Goal: Task Accomplishment & Management: Use online tool/utility

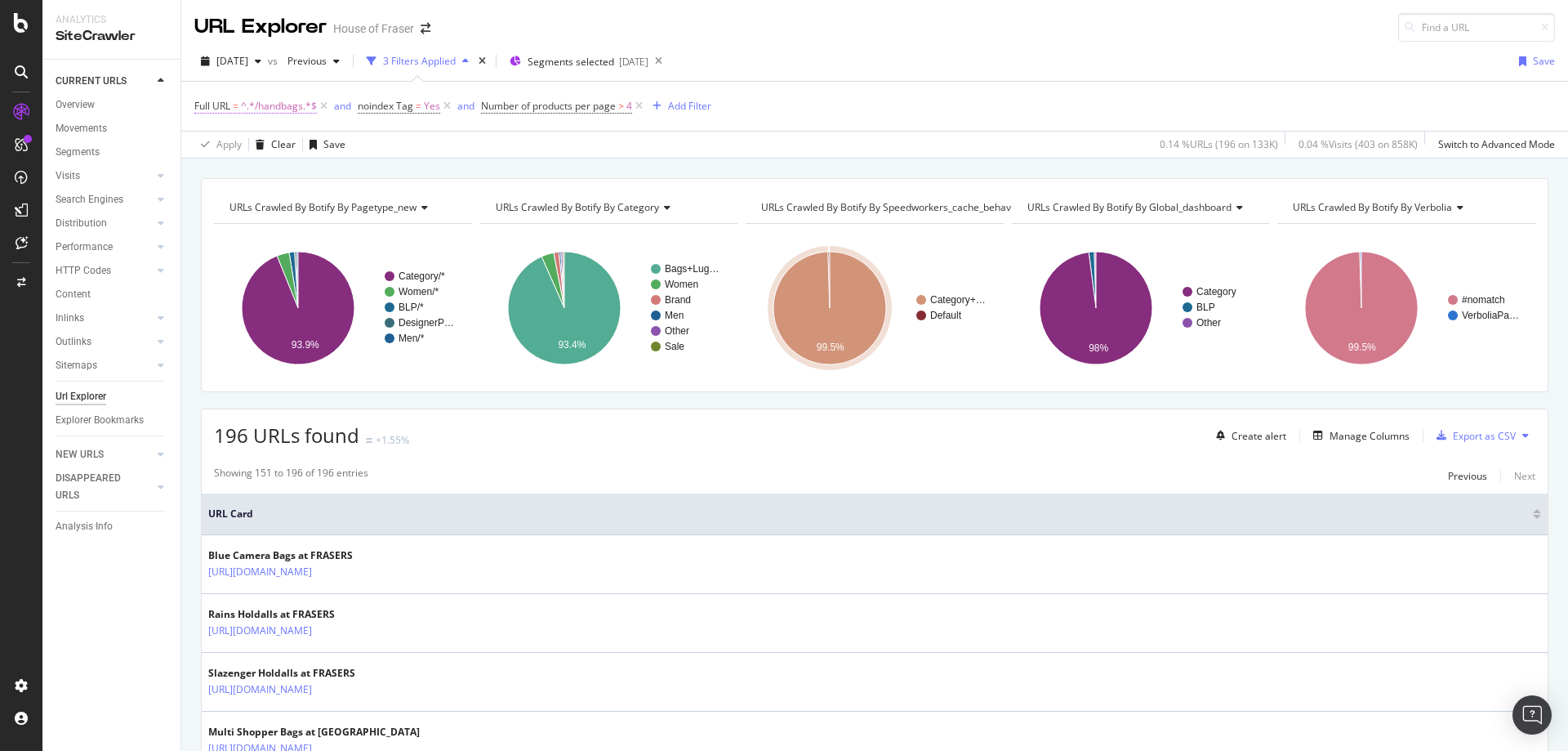
click at [270, 109] on span "^.*/handbags.*$" at bounding box center [279, 106] width 76 height 22
click at [278, 172] on input "/handbags" at bounding box center [286, 173] width 155 height 26
type input "/converse"
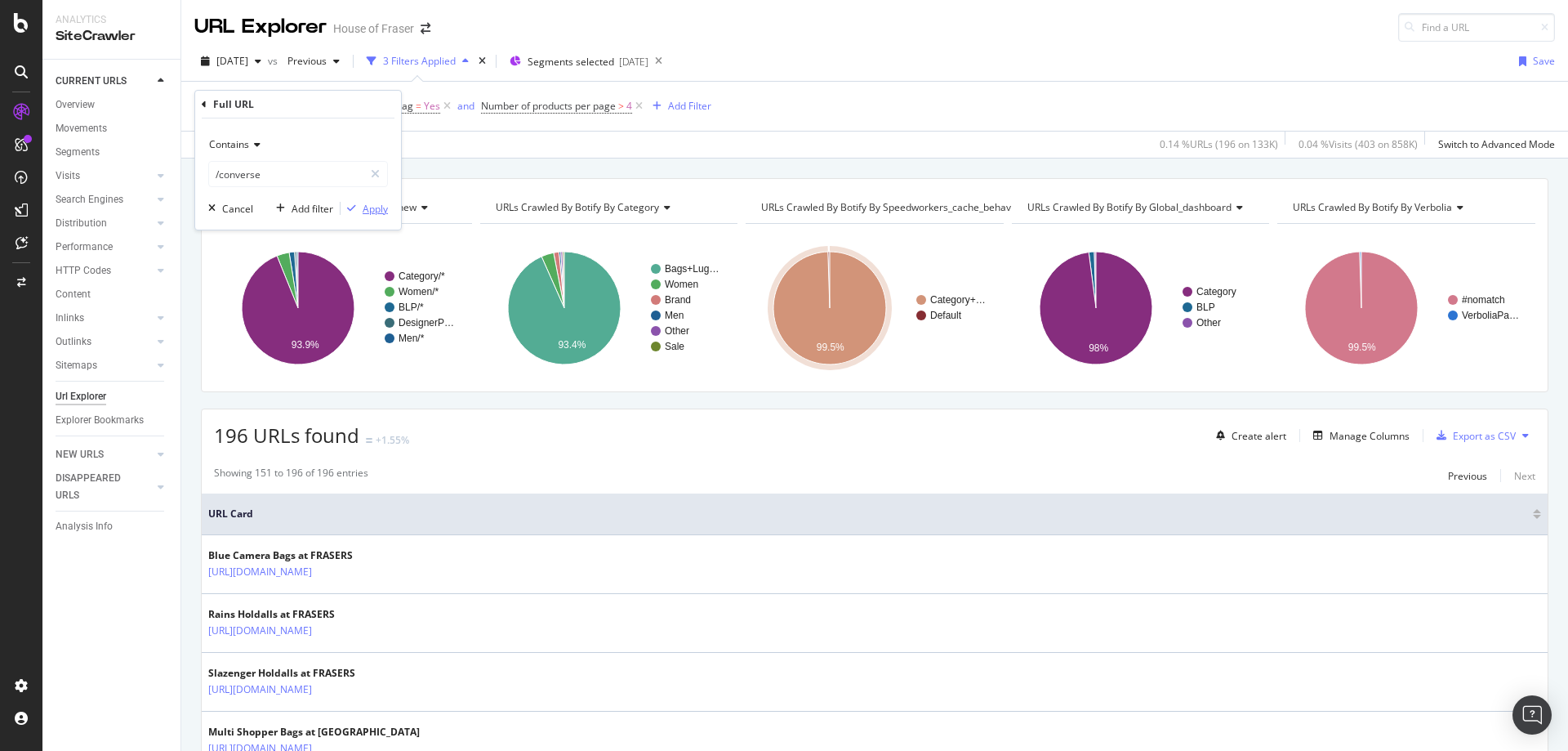
click at [367, 206] on div "Apply" at bounding box center [375, 209] width 25 height 14
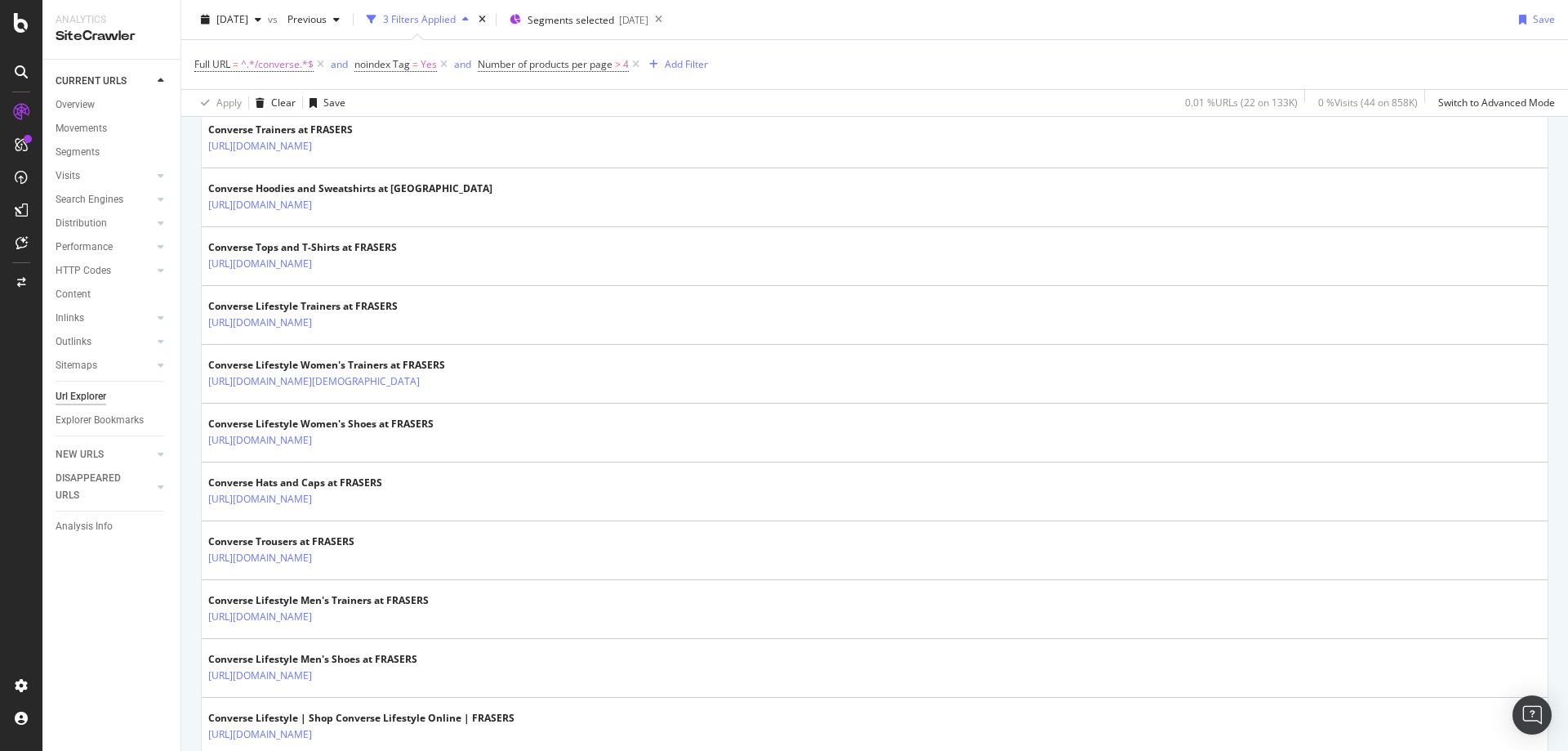
scroll to position [427, 0]
click at [427, 63] on span "Yes" at bounding box center [429, 64] width 17 height 22
click at [389, 121] on div "Yes" at bounding box center [459, 128] width 180 height 26
click at [387, 185] on span "No" at bounding box center [384, 184] width 13 height 14
click at [526, 166] on div "Apply" at bounding box center [535, 164] width 25 height 14
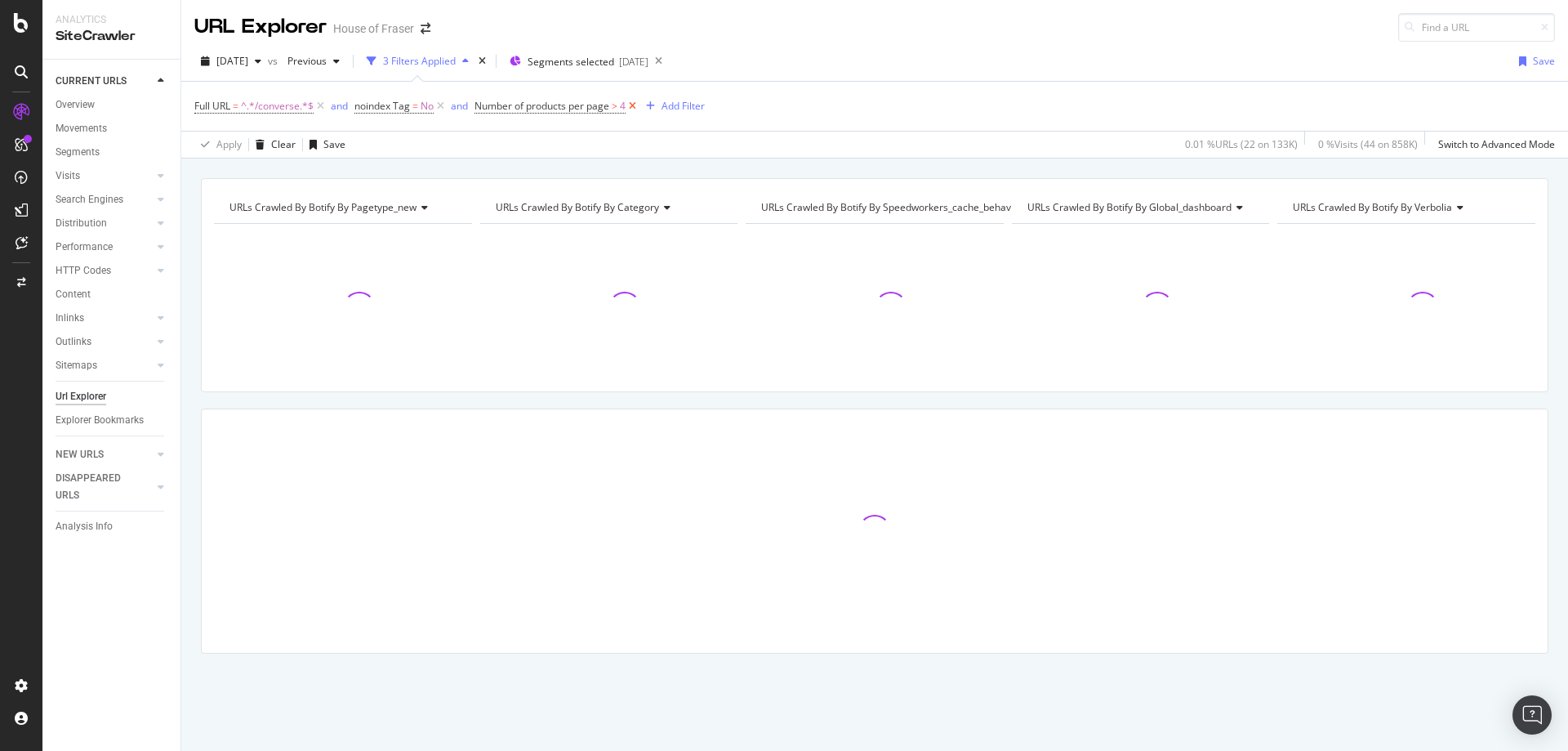
click at [634, 106] on icon at bounding box center [632, 106] width 14 height 17
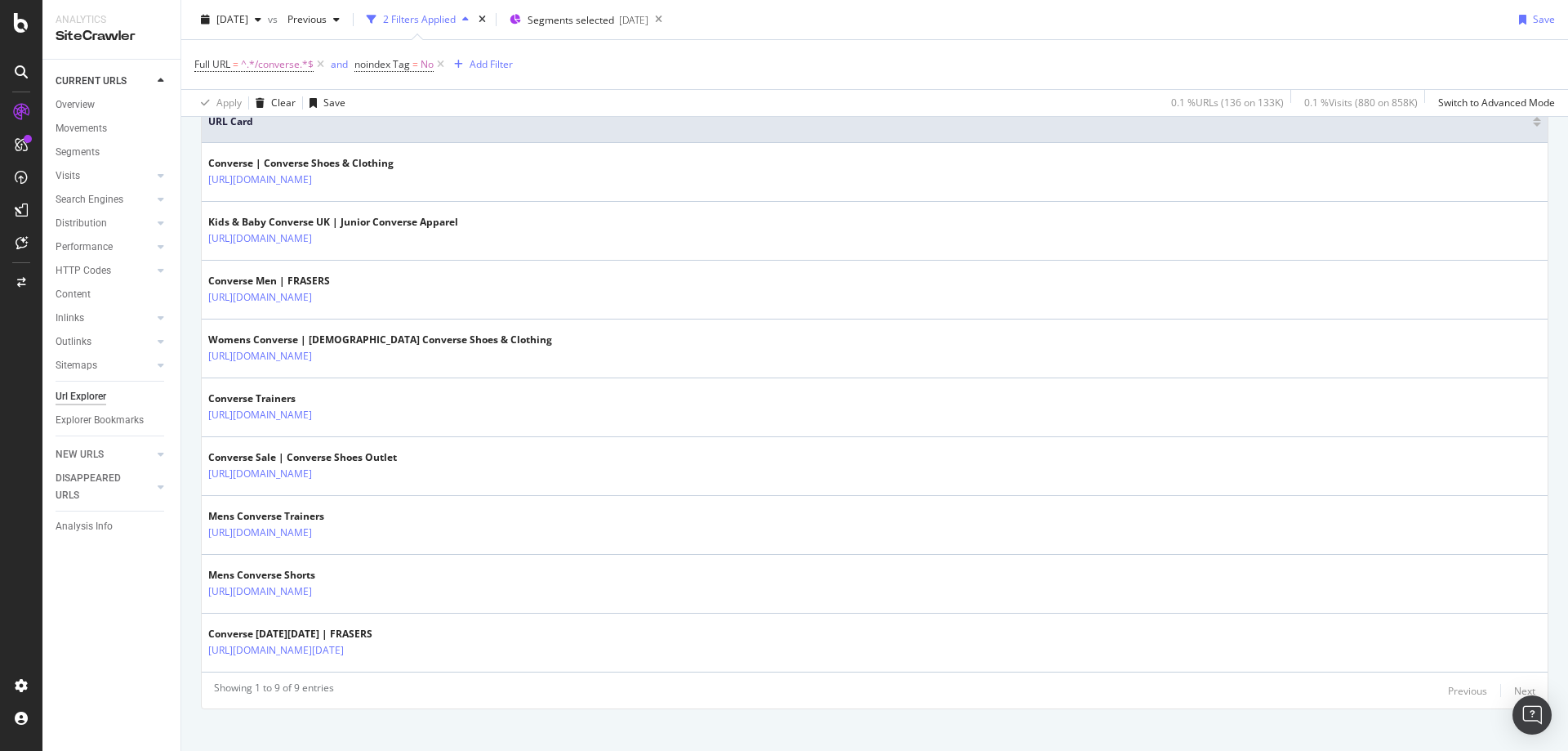
scroll to position [408, 0]
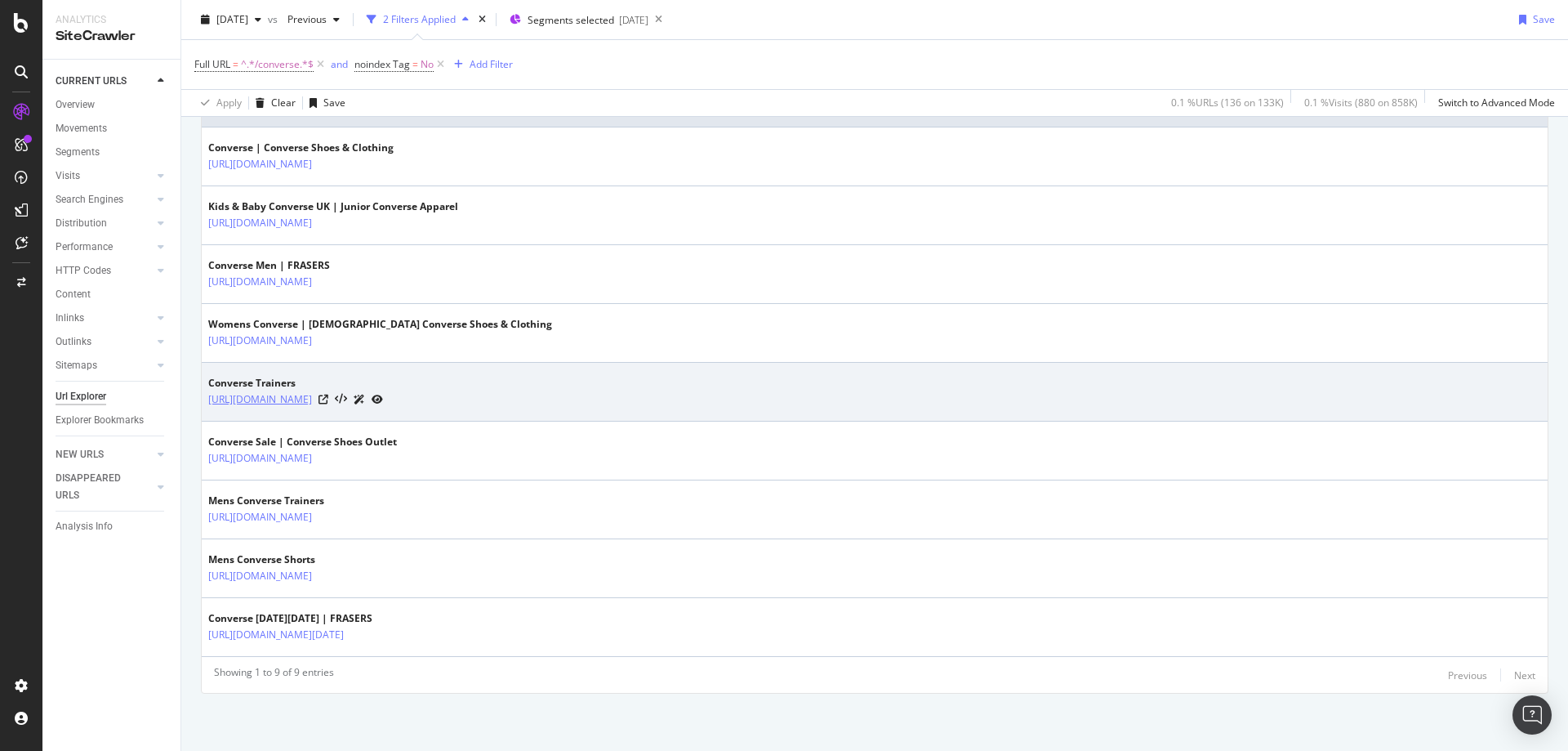
drag, startPoint x: 529, startPoint y: 416, endPoint x: 358, endPoint y: 399, distance: 171.8
click at [358, 399] on td "Converse Trainers [URL][DOMAIN_NAME]" at bounding box center [875, 392] width 1345 height 59
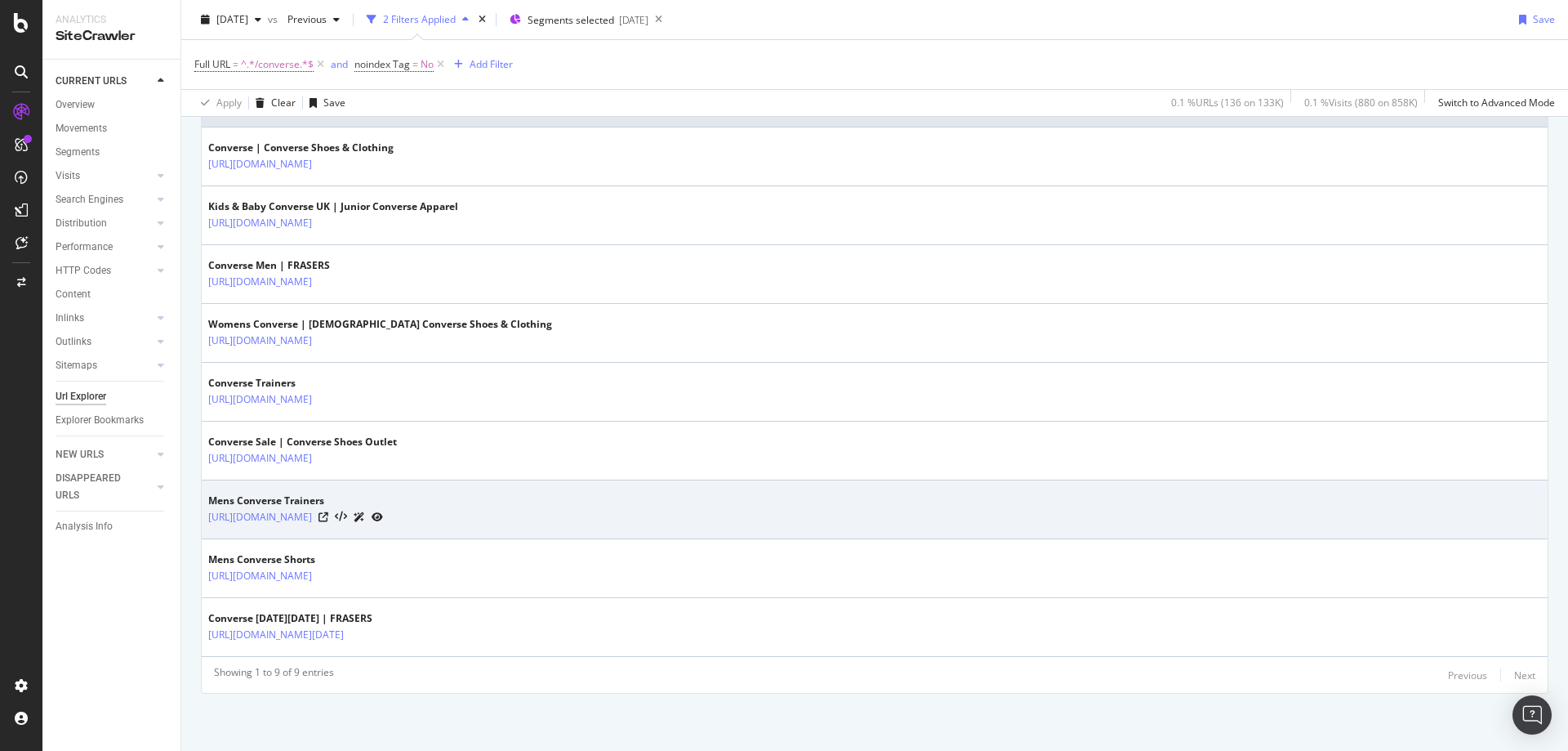
copy tbody "/shoes-and-boots/trainers/converse"
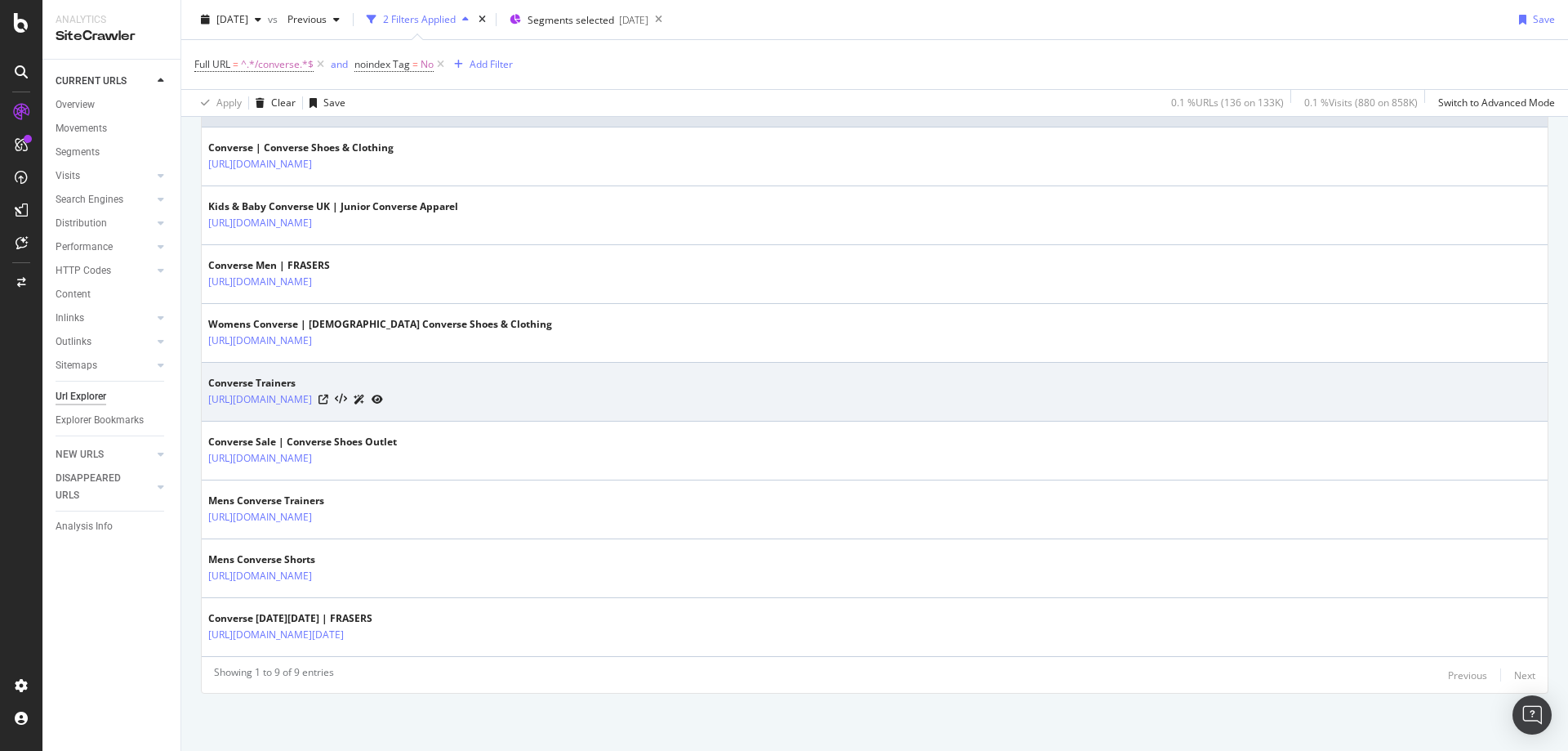
click at [525, 415] on td "Converse Trainers [URL][DOMAIN_NAME]" at bounding box center [875, 392] width 1345 height 59
drag, startPoint x: 525, startPoint y: 415, endPoint x: 357, endPoint y: 409, distance: 168.1
click at [357, 409] on td "Converse Trainers [URL][DOMAIN_NAME]" at bounding box center [875, 392] width 1345 height 59
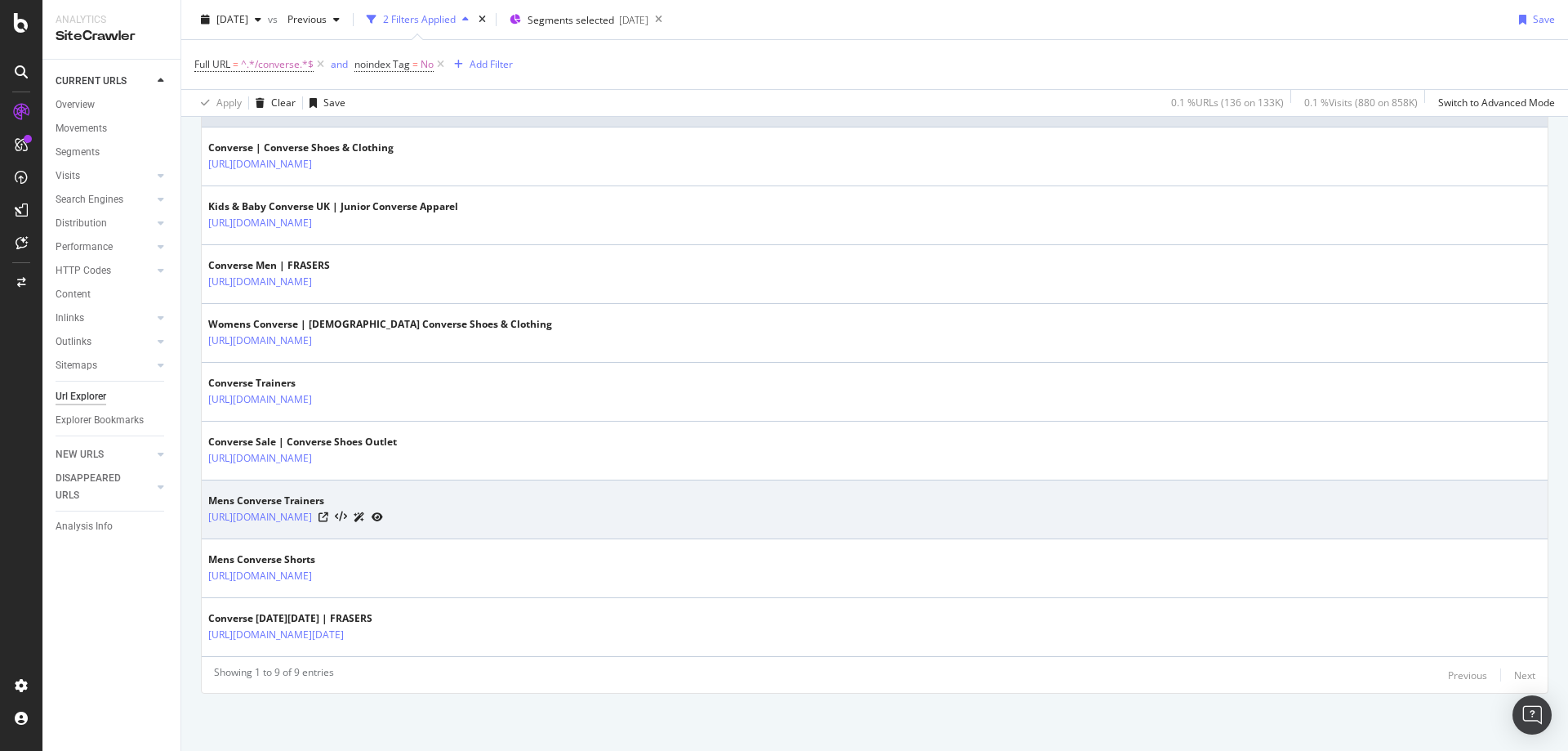
copy tbody "/shoes-and-boots/trainers/converse"
drag, startPoint x: 550, startPoint y: 529, endPoint x: 355, endPoint y: 531, distance: 195.0
click at [355, 531] on td "Mens Converse Trainers [URL][DOMAIN_NAME]" at bounding box center [875, 509] width 1345 height 59
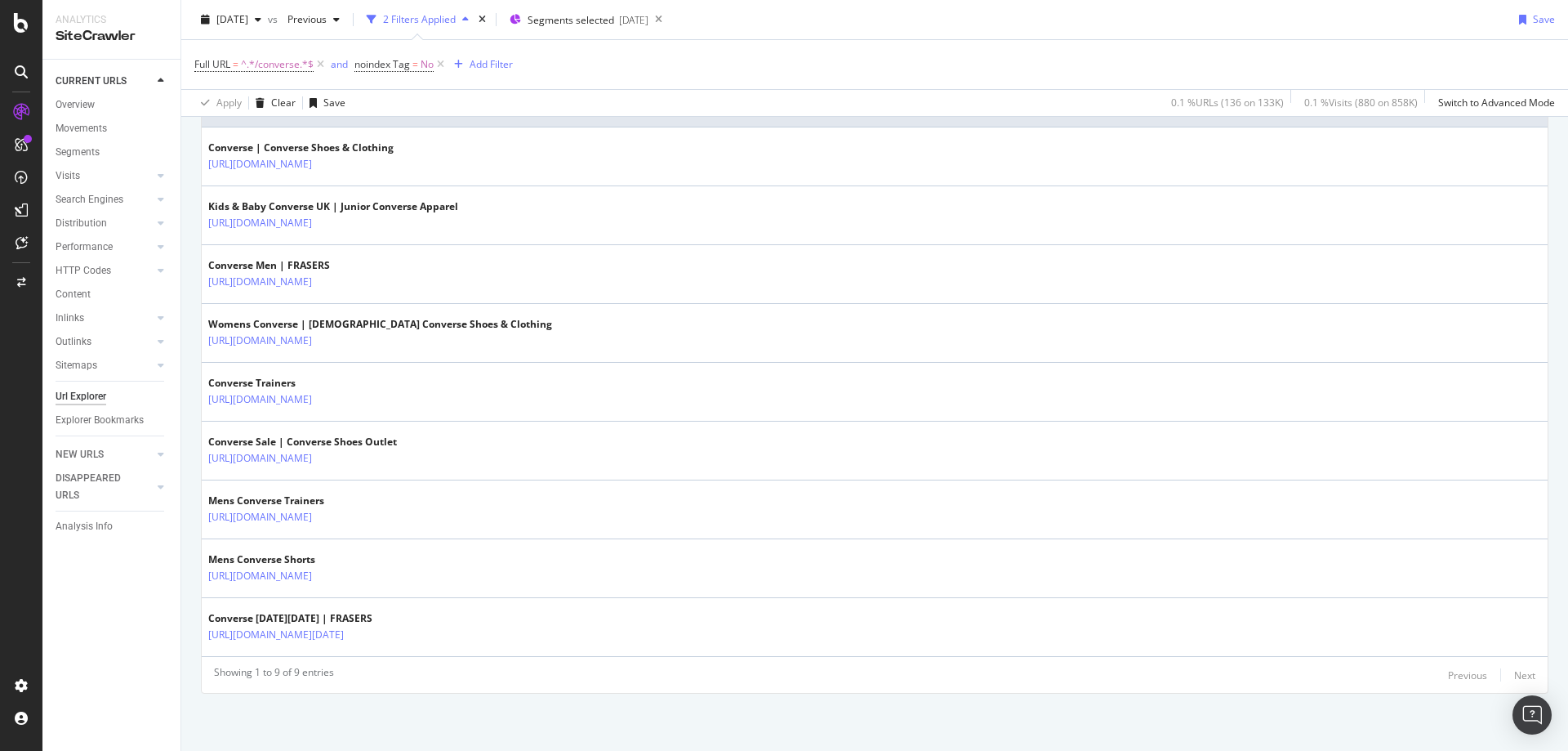
click at [194, 601] on div "URLs Crawled By Botify By pagetype_new Chart (by Value) Table Expand Export as …" at bounding box center [875, 260] width 1387 height 980
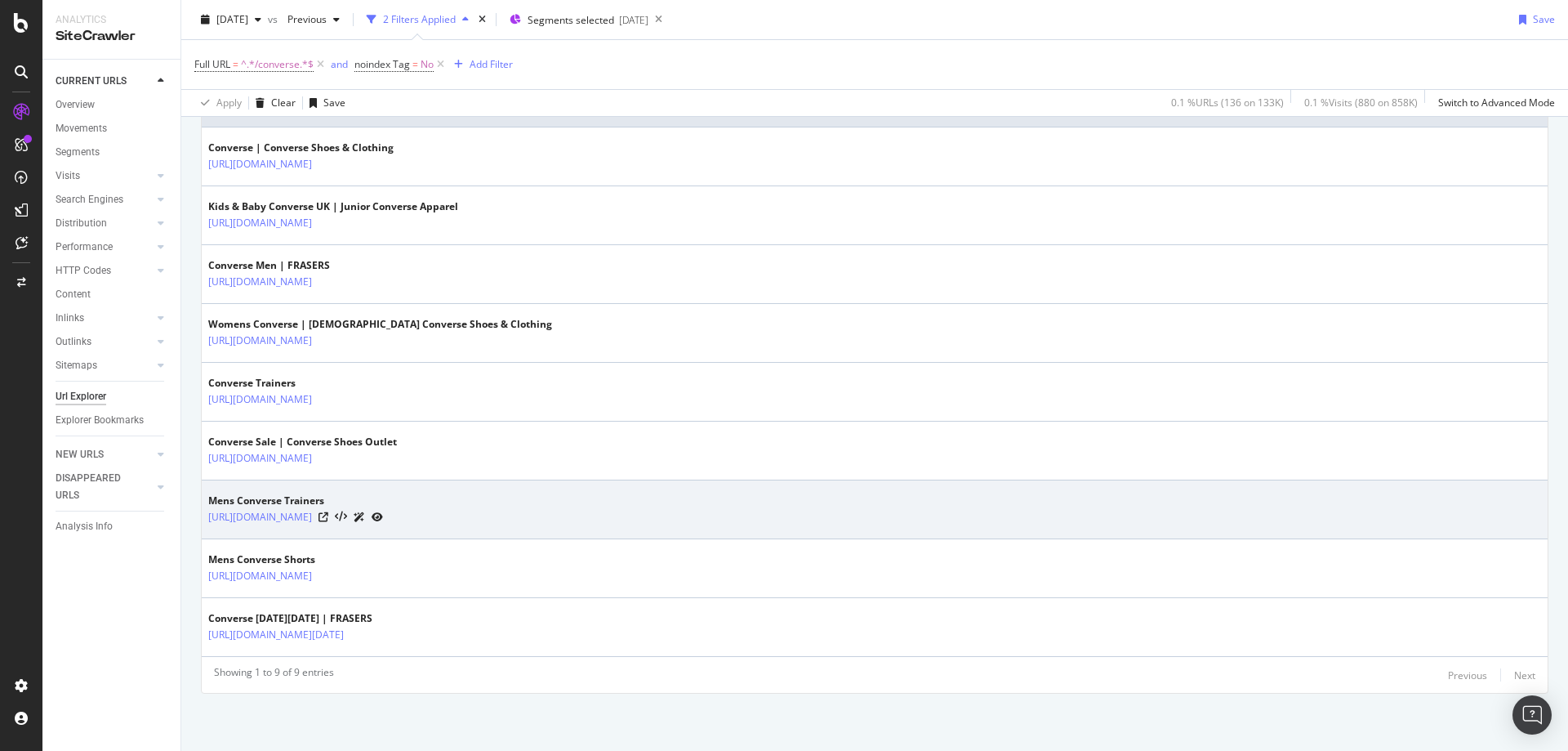
drag, startPoint x: 554, startPoint y: 530, endPoint x: 357, endPoint y: 531, distance: 197.0
click at [357, 531] on td "Mens Converse Trainers [URL][DOMAIN_NAME]" at bounding box center [875, 509] width 1345 height 59
copy tbody "/shoes-and-boots/mens-trainers/converse"
click at [520, 538] on td "Mens Converse Trainers [URL][DOMAIN_NAME]" at bounding box center [875, 509] width 1345 height 59
click at [550, 534] on td "Mens Converse Trainers [URL][DOMAIN_NAME]" at bounding box center [875, 509] width 1345 height 59
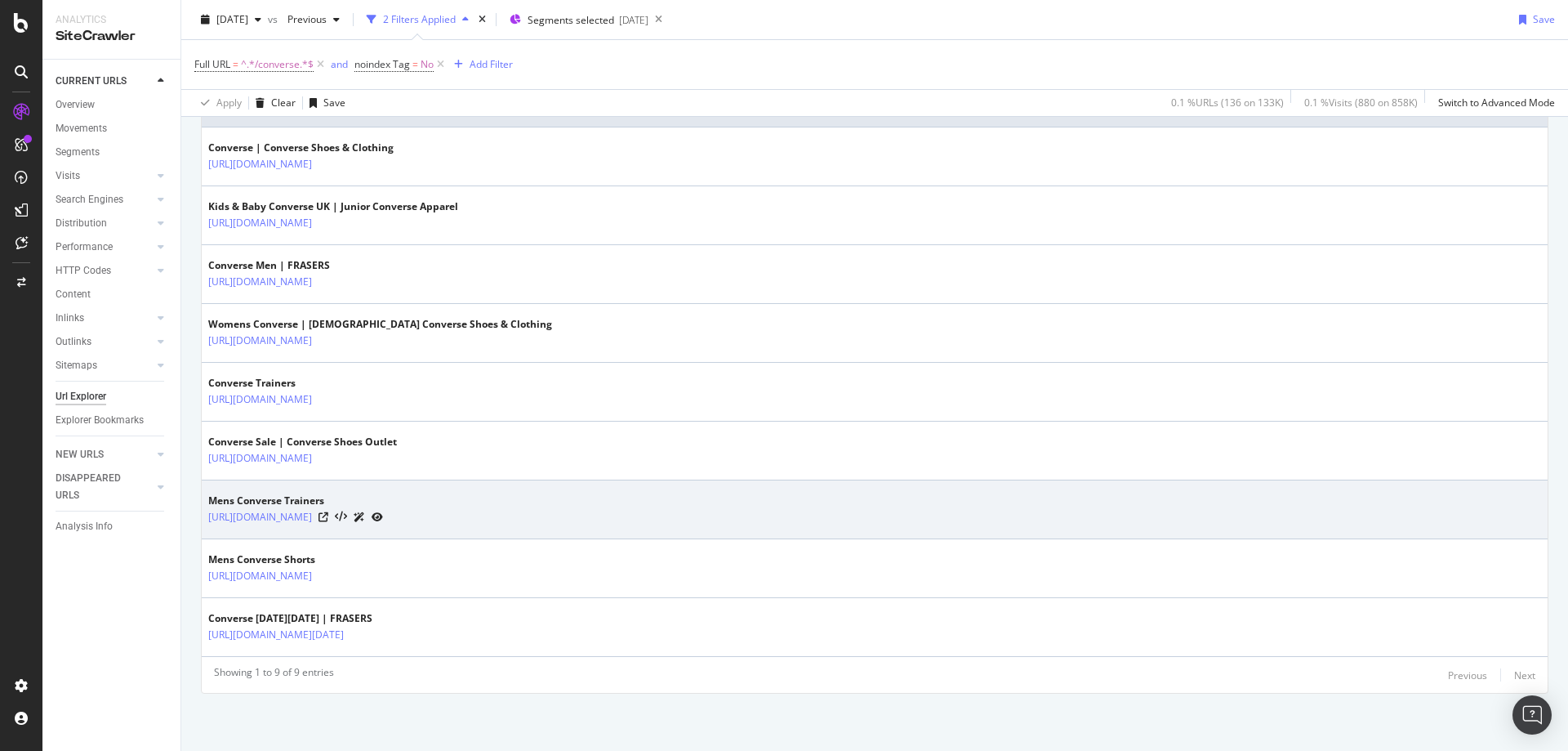
drag, startPoint x: 553, startPoint y: 526, endPoint x: 358, endPoint y: 533, distance: 195.1
click at [358, 533] on td "Mens Converse Trainers [URL][DOMAIN_NAME]" at bounding box center [875, 509] width 1345 height 59
copy link "/shoes-and-boots/mens-trainers/converse"
click at [328, 516] on icon at bounding box center [323, 517] width 10 height 10
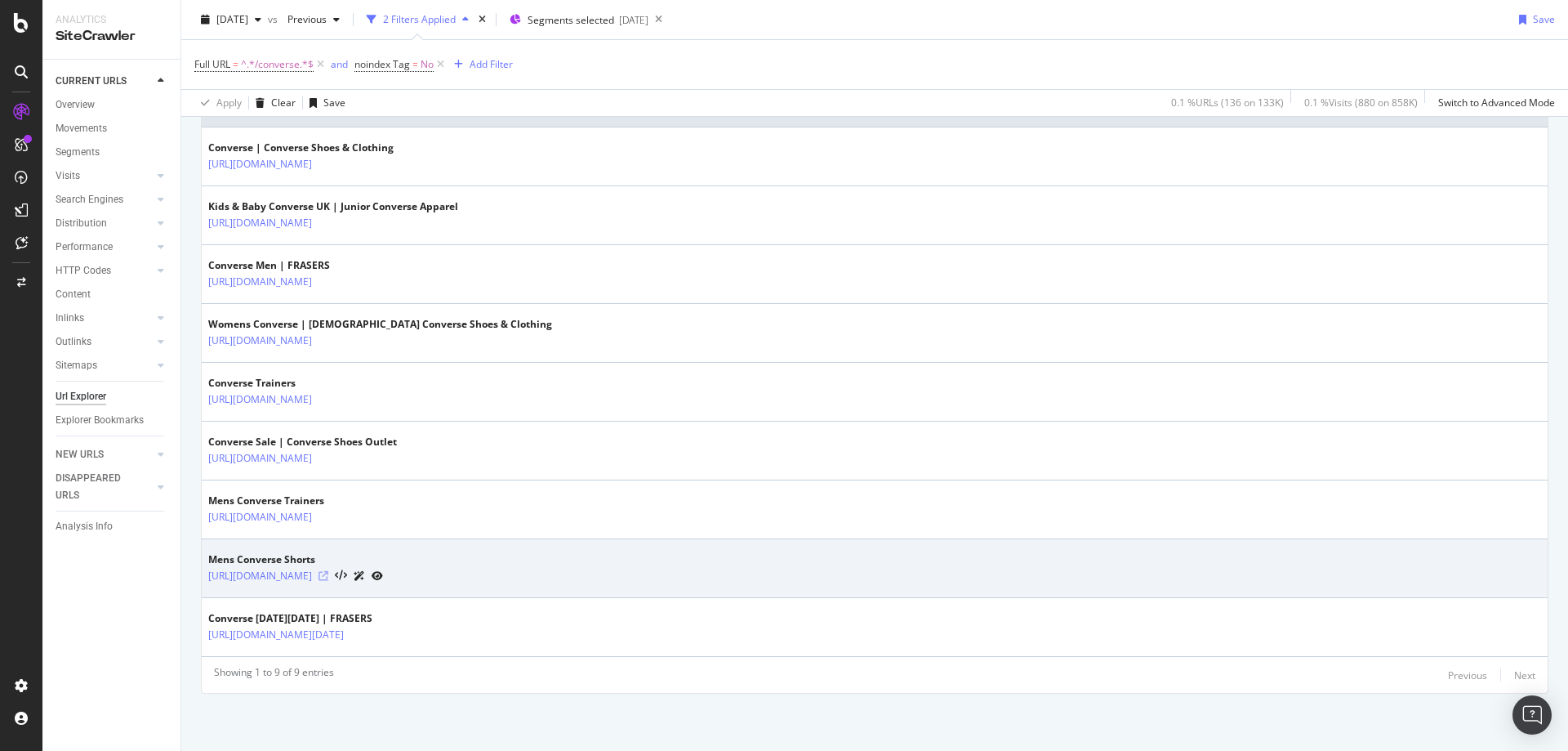
click at [328, 580] on icon at bounding box center [323, 576] width 10 height 10
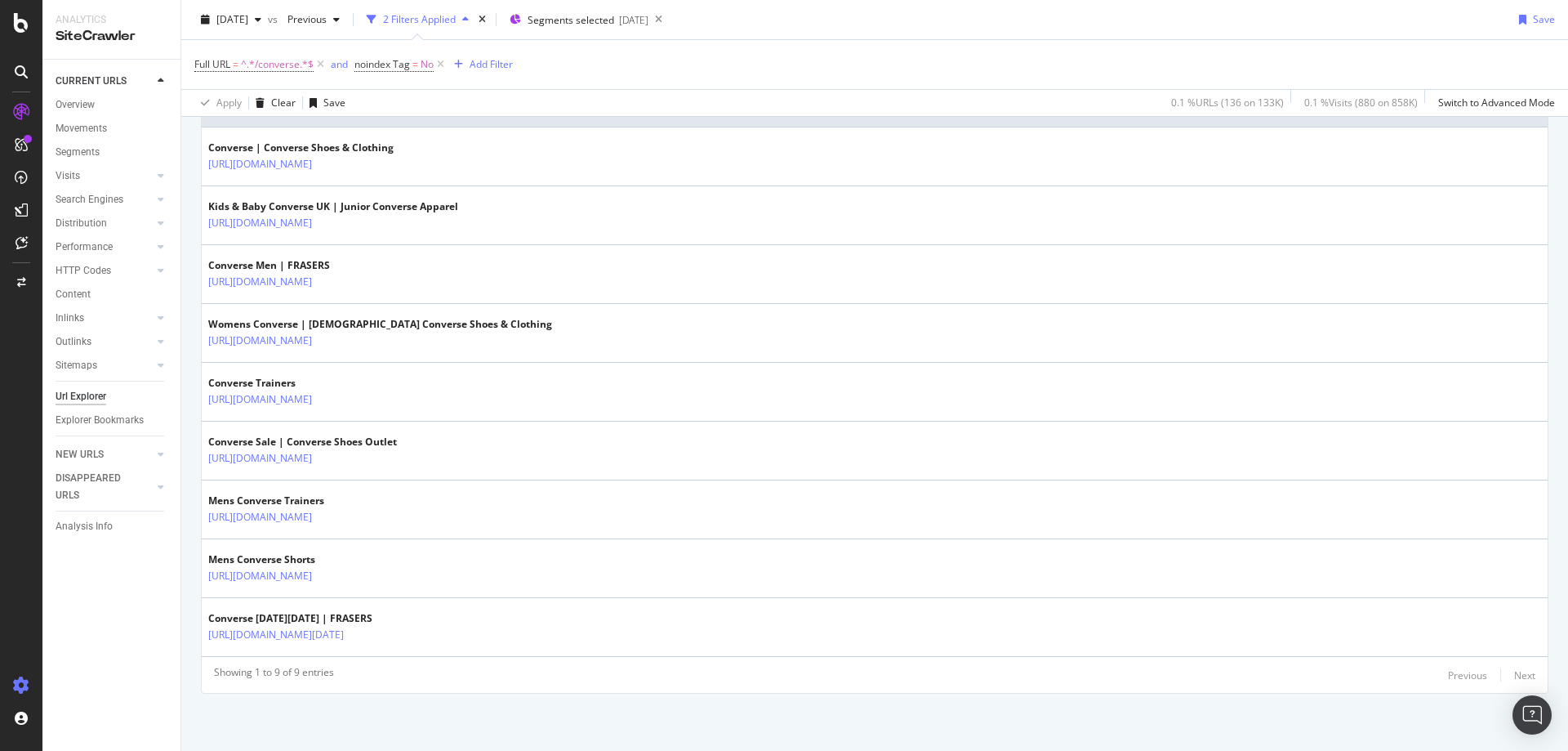
click at [22, 683] on icon at bounding box center [22, 685] width 17 height 17
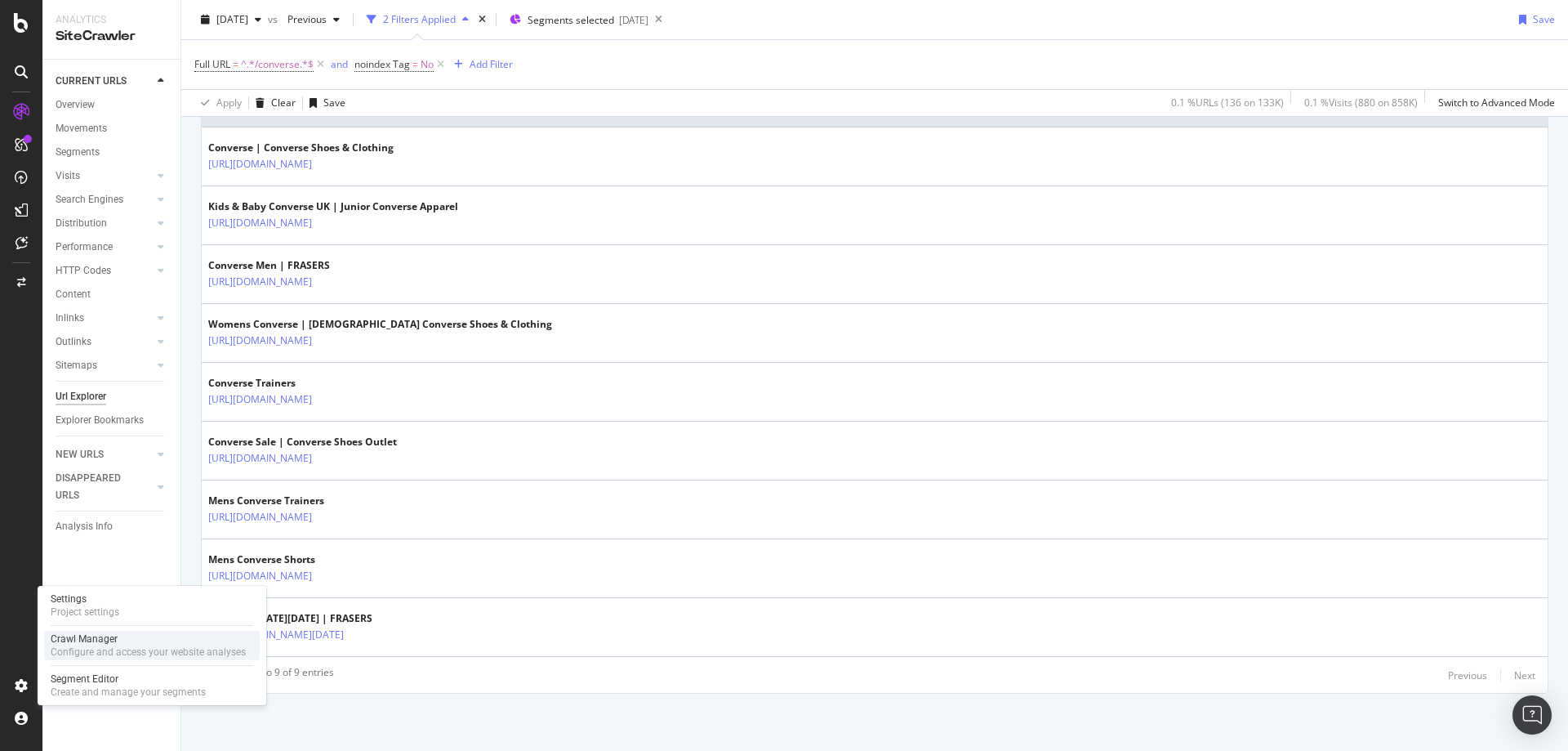
click at [81, 641] on div "Crawl Manager" at bounding box center [148, 639] width 195 height 13
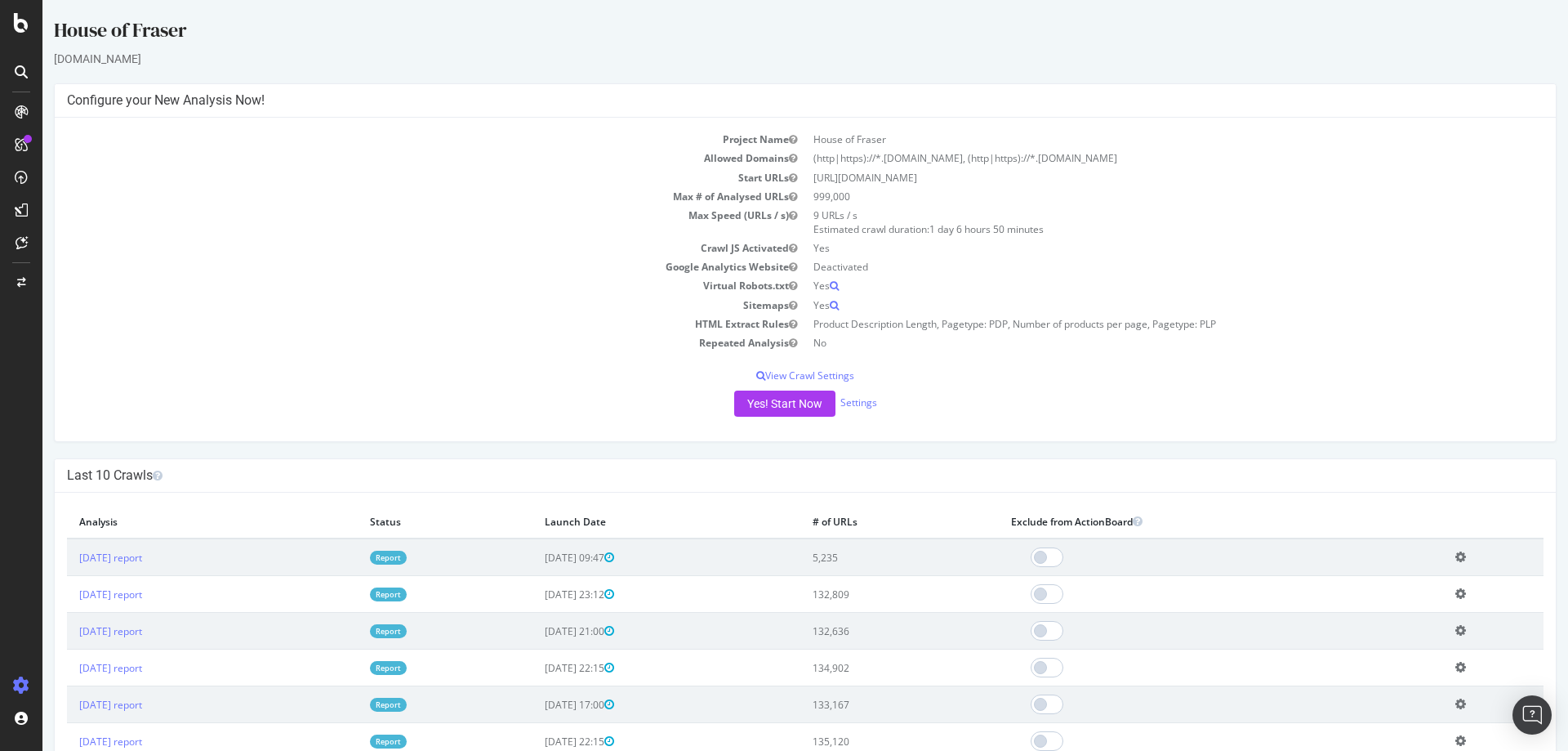
click at [1462, 557] on icon at bounding box center [1460, 556] width 11 height 12
click at [1388, 606] on link "Delete analysis" at bounding box center [1400, 603] width 131 height 22
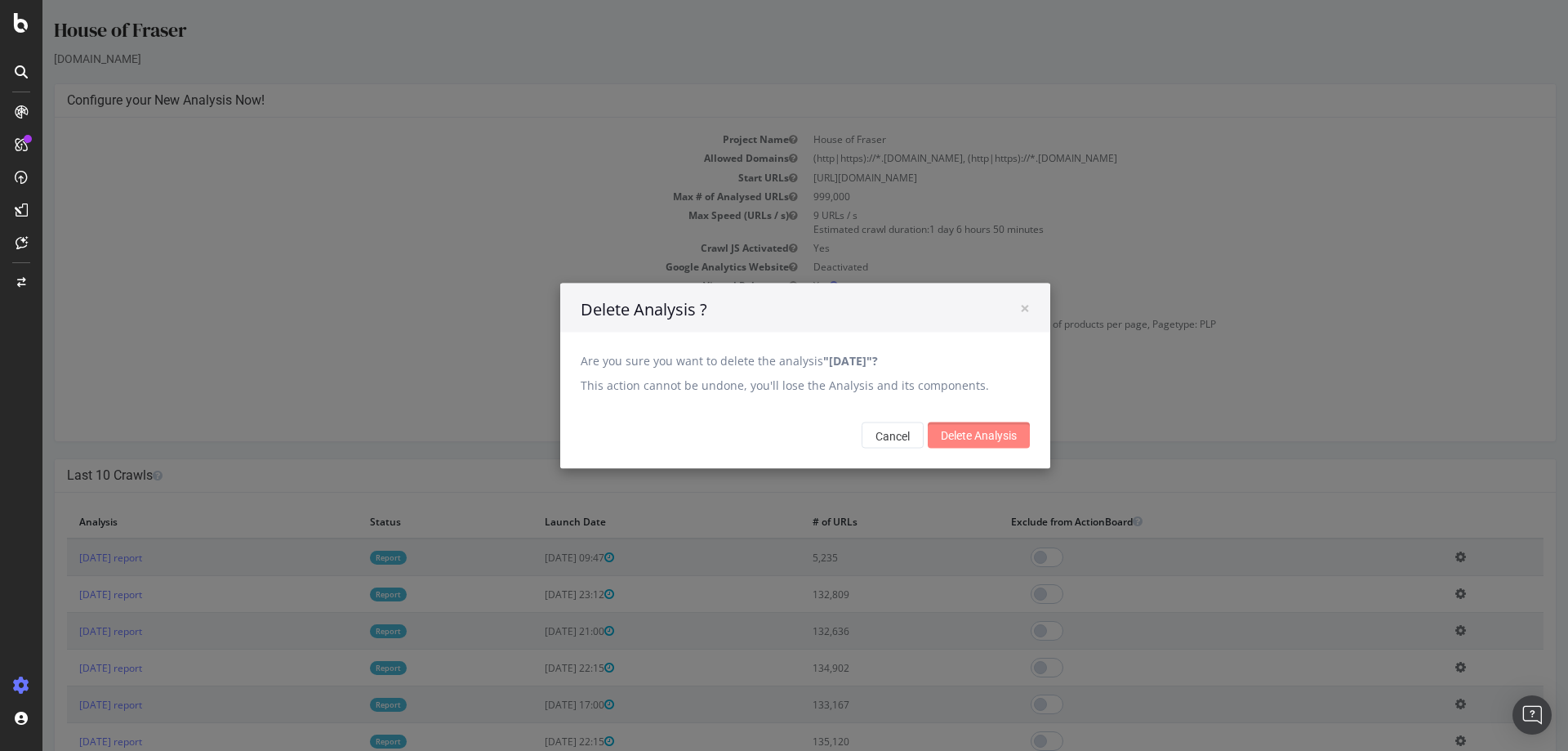
click at [993, 431] on input "Delete Analysis" at bounding box center [979, 434] width 102 height 26
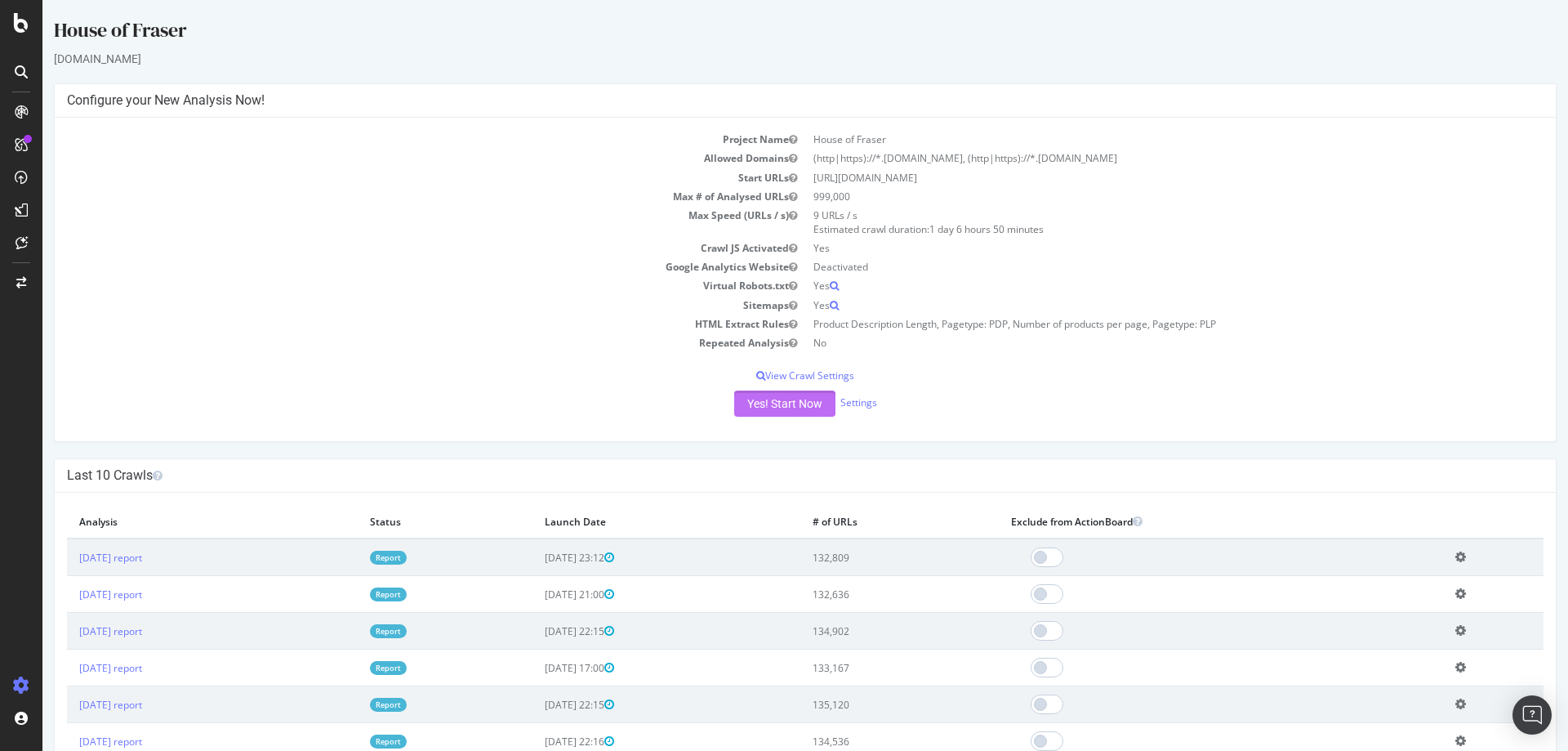
click at [786, 404] on button "Yes! Start Now" at bounding box center [785, 403] width 101 height 26
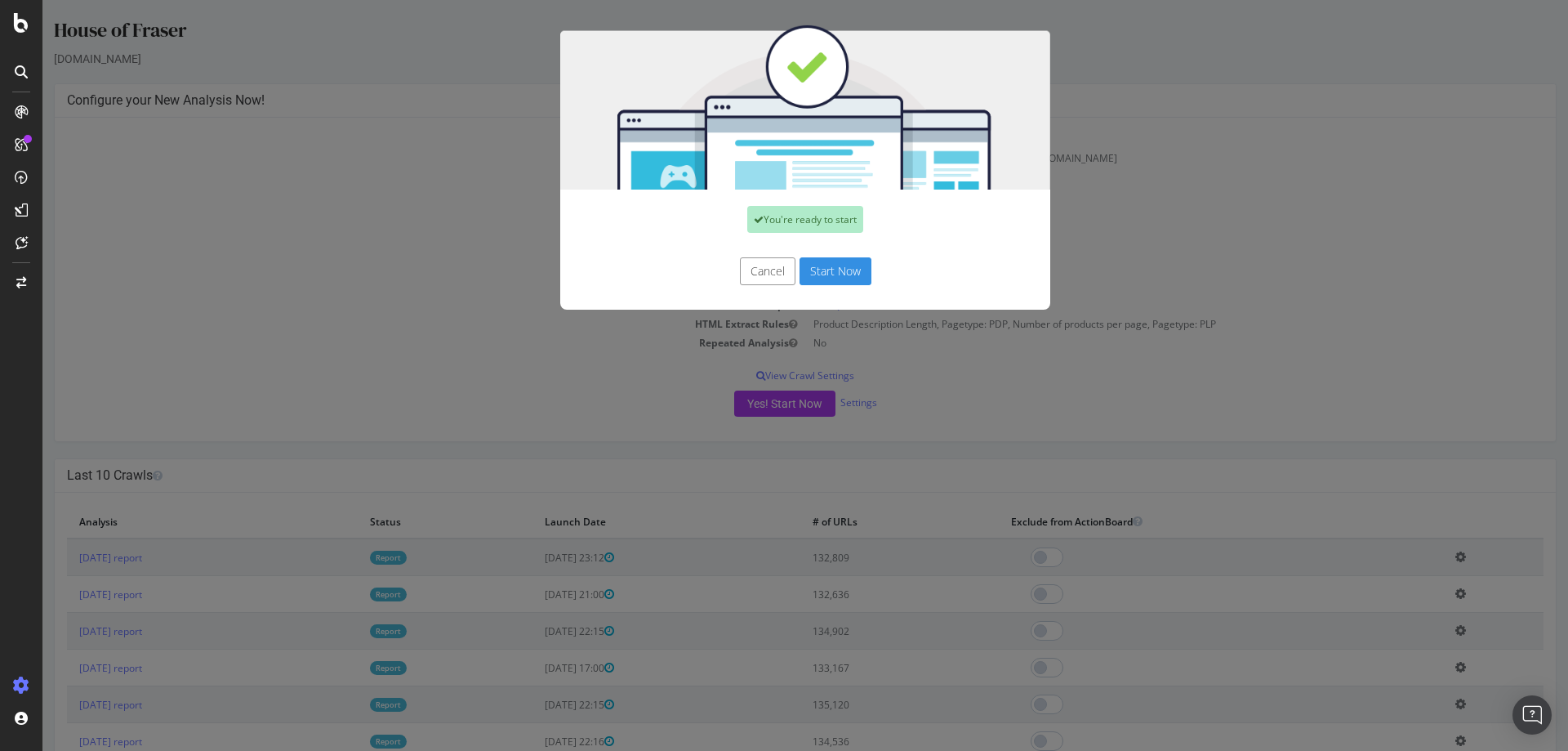
click at [823, 275] on button "Start Now" at bounding box center [835, 270] width 71 height 27
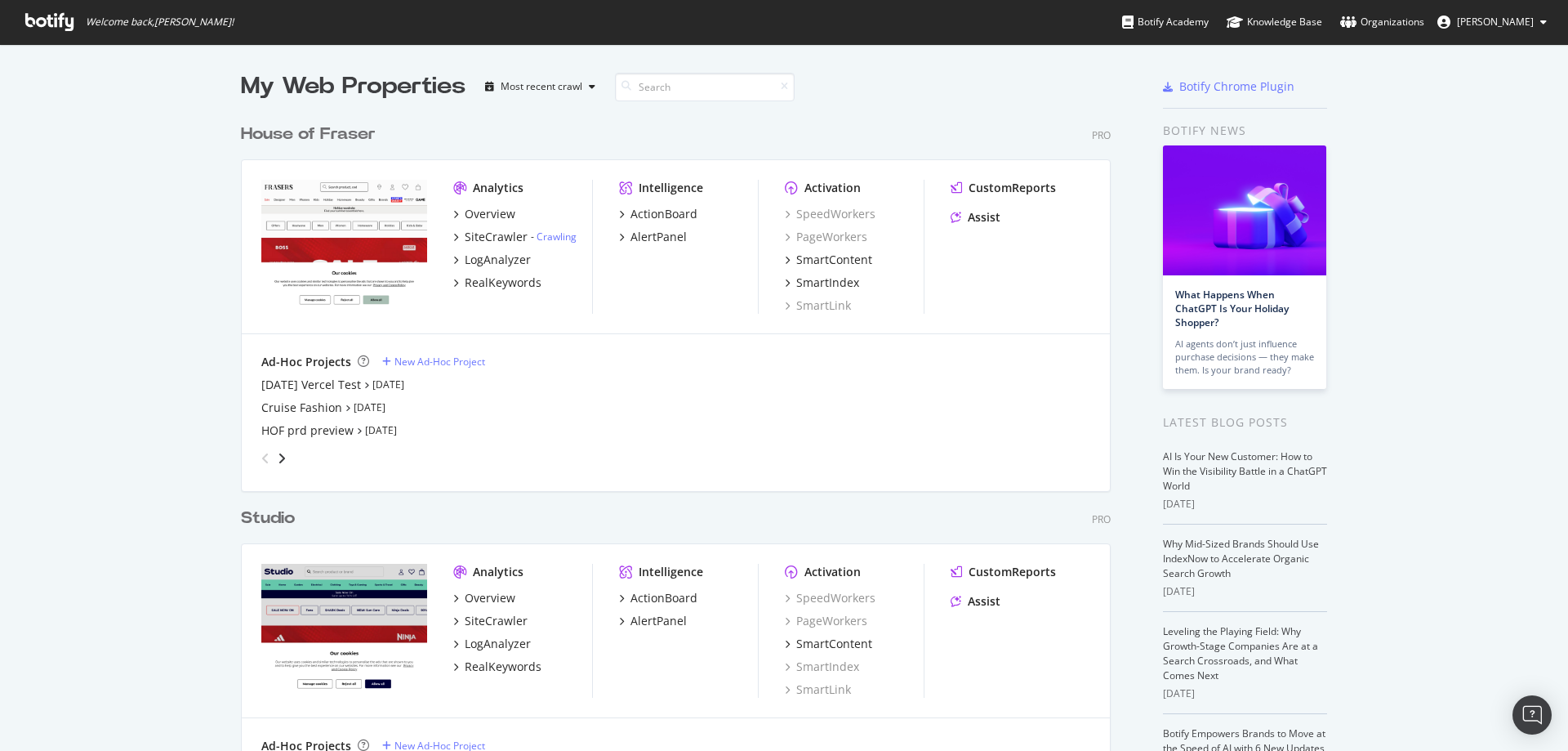
scroll to position [1041, 870]
click at [288, 138] on div "House of Fraser" at bounding box center [308, 134] width 135 height 23
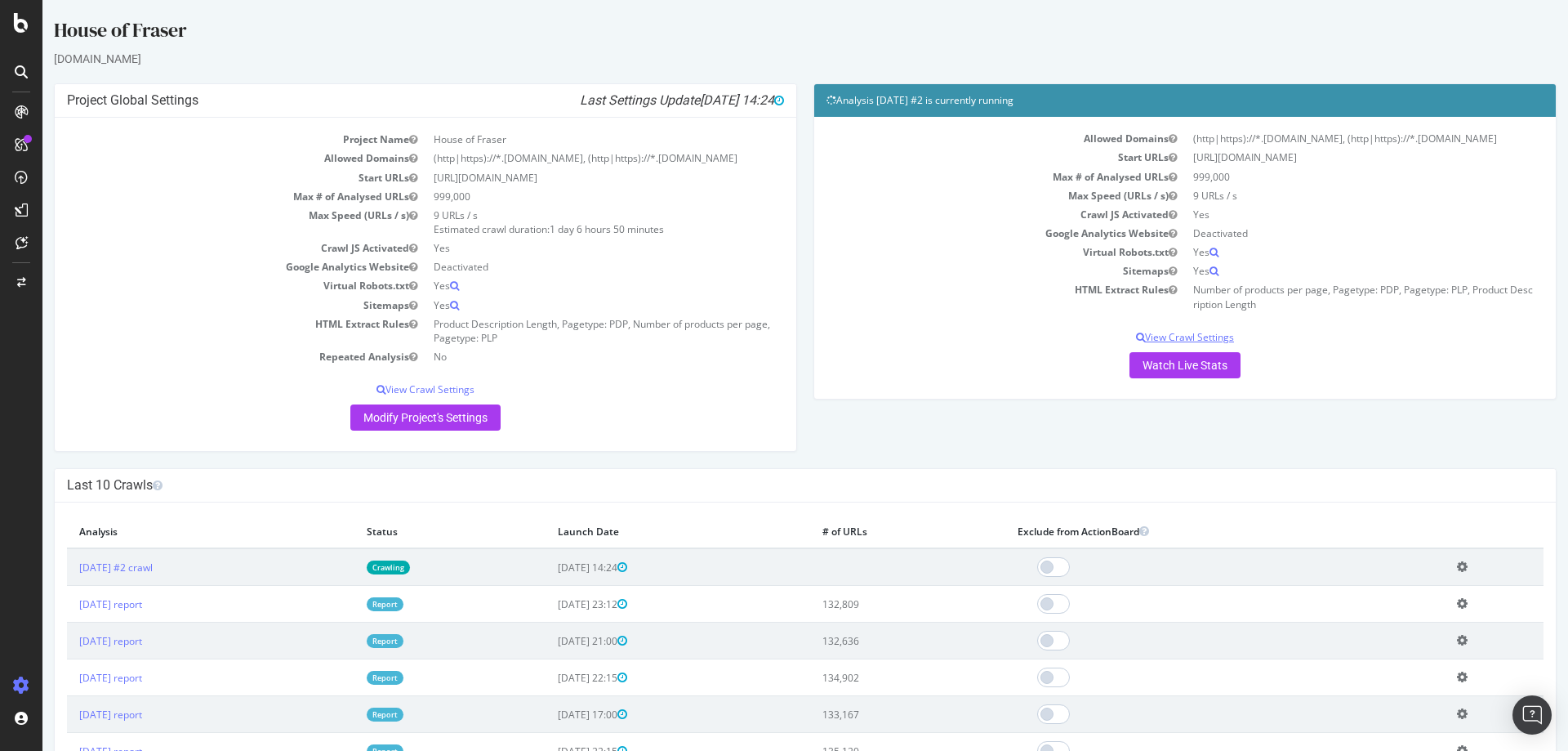
click at [1166, 343] on p "View Crawl Settings" at bounding box center [1185, 337] width 717 height 14
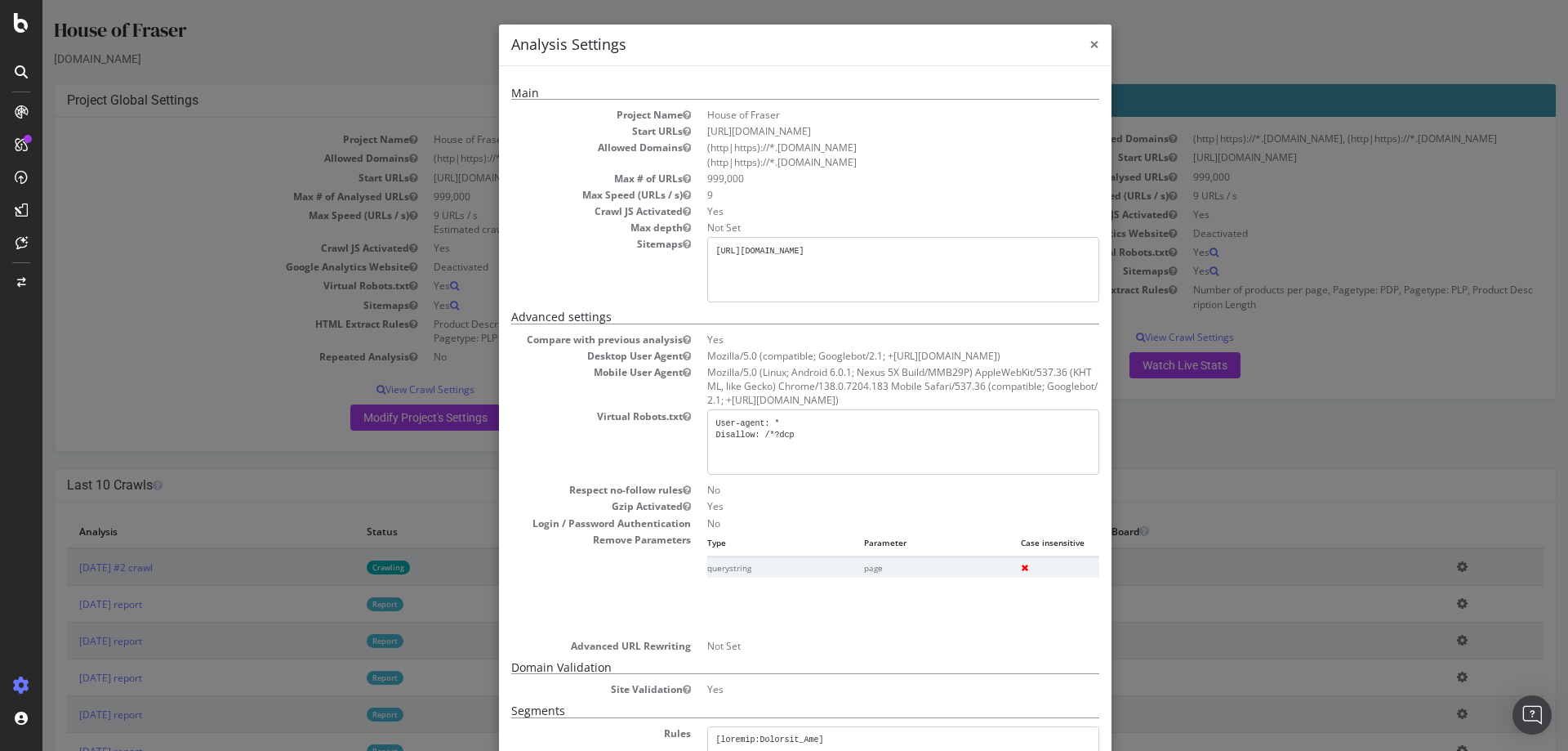
click at [1089, 43] on span "×" at bounding box center [1094, 43] width 10 height 22
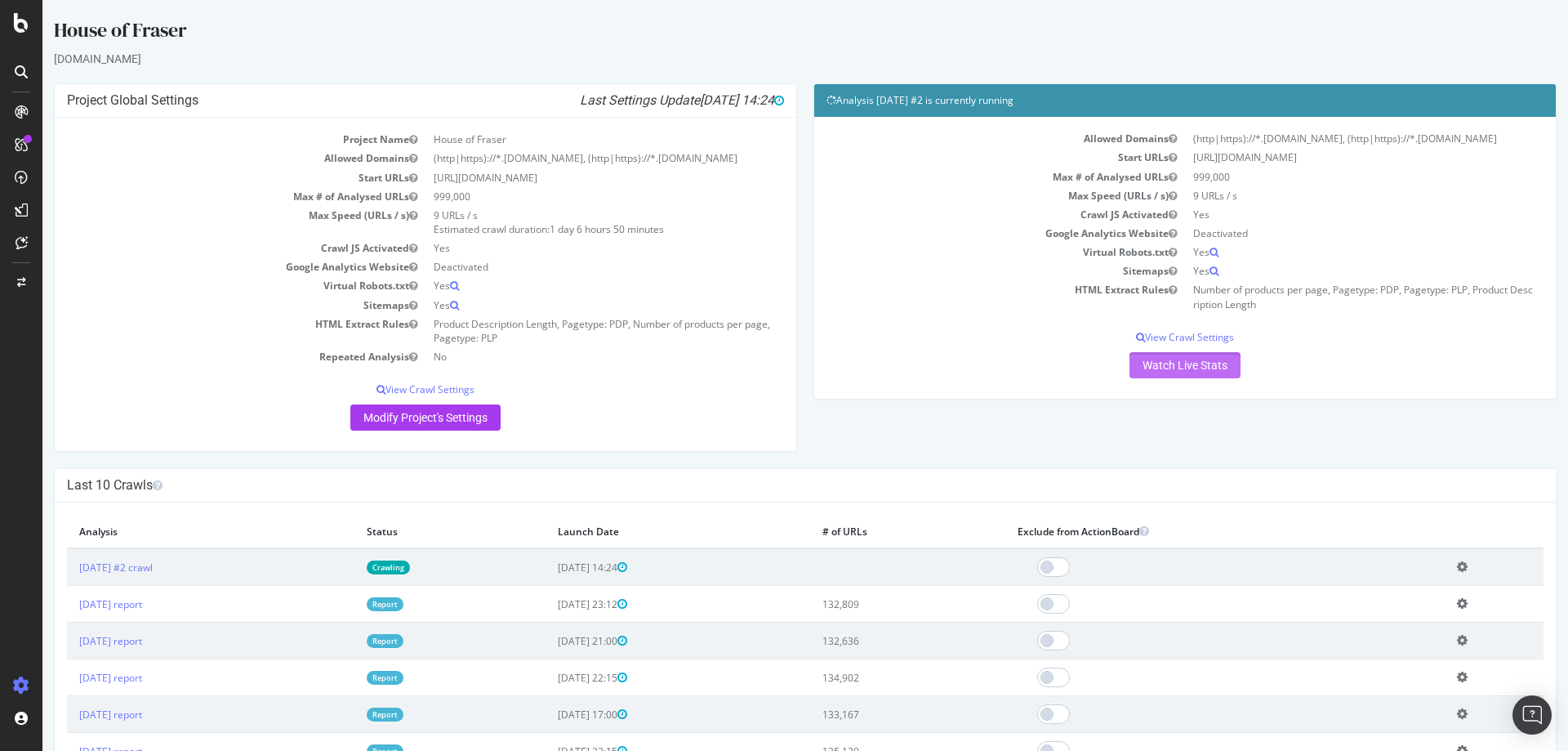
click at [1159, 374] on link "Watch Live Stats" at bounding box center [1185, 364] width 111 height 26
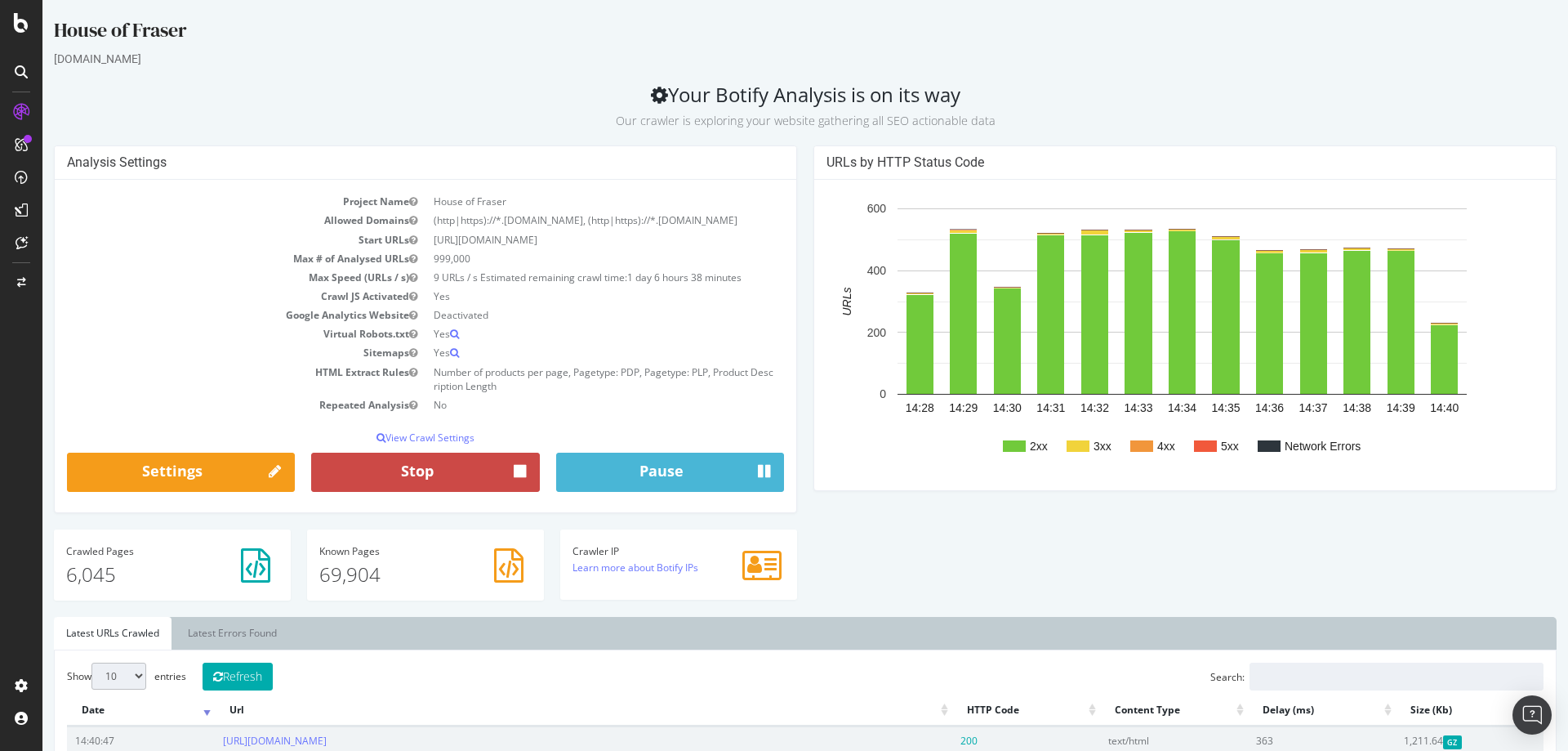
click at [489, 478] on button "Stop" at bounding box center [425, 472] width 228 height 39
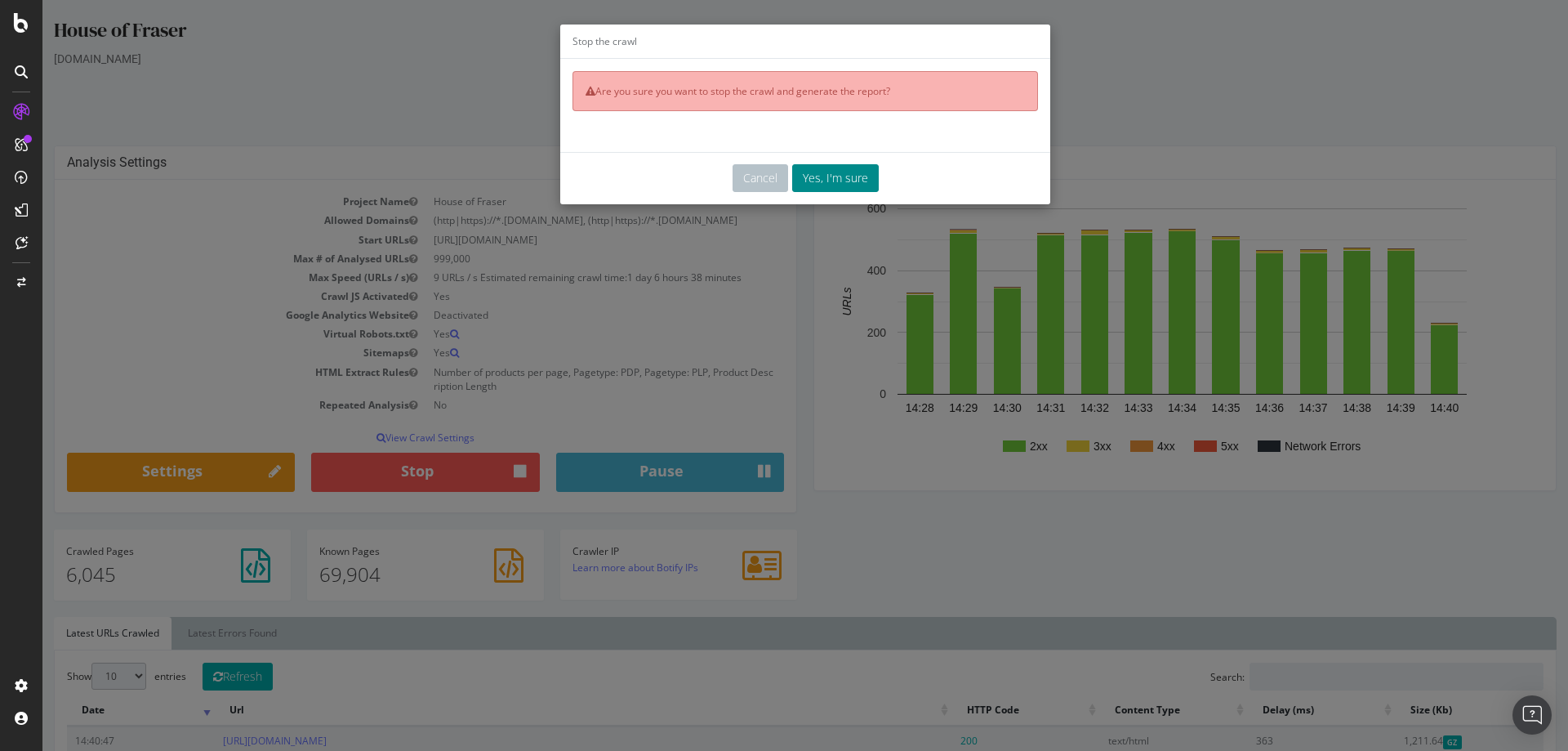
click at [821, 176] on button "Yes, I'm sure" at bounding box center [836, 177] width 86 height 27
